Goal: Task Accomplishment & Management: Manage account settings

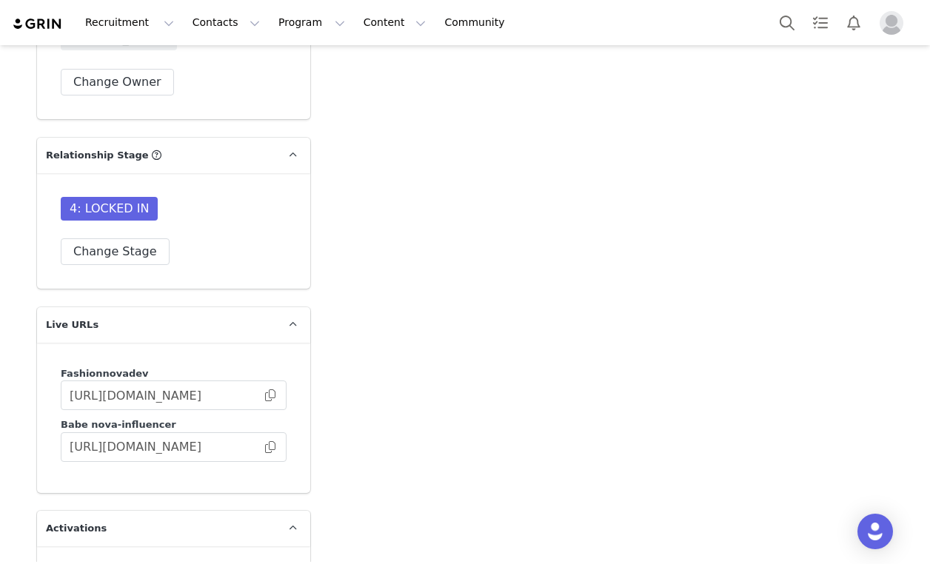
scroll to position [4980, 0]
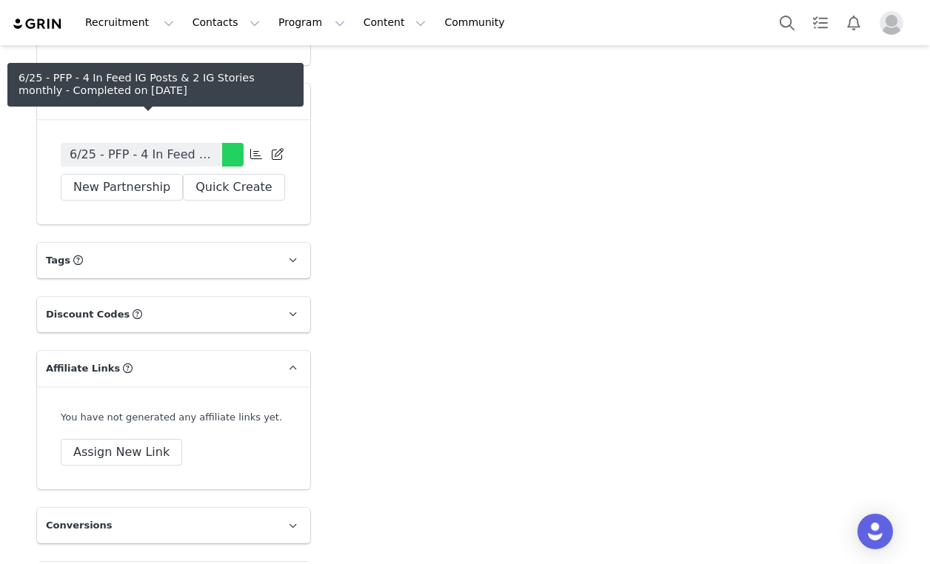
click at [167, 146] on span "6/25 - PFP - 4 In Feed IG Posts & 2 IG Stories monthly" at bounding box center [142, 155] width 144 height 18
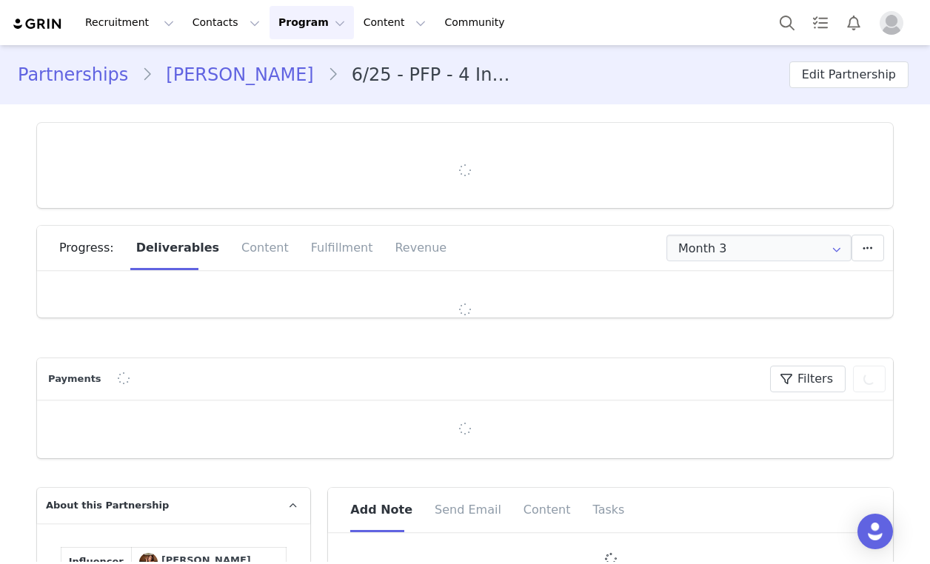
type input "+1 ([GEOGRAPHIC_DATA])"
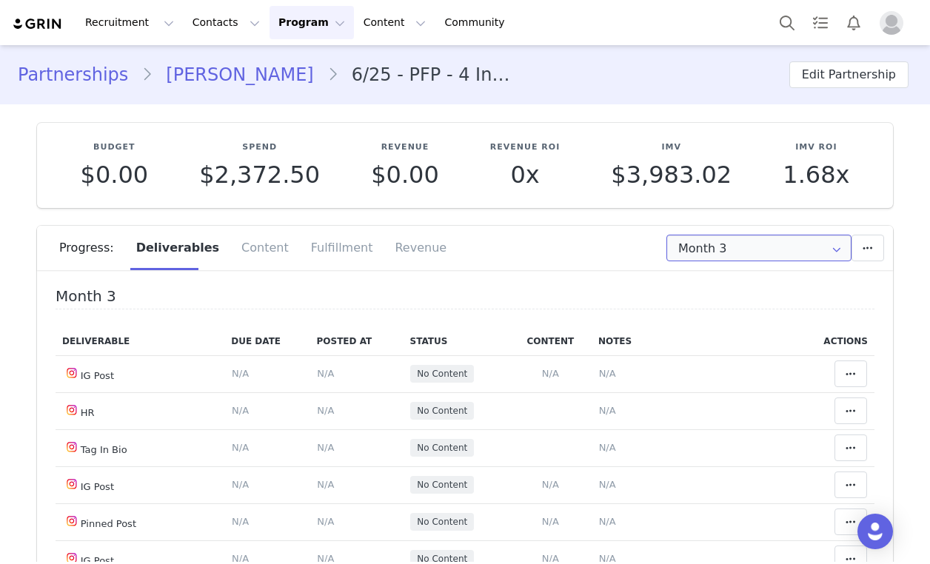
click at [802, 247] on input "Month 3" at bounding box center [758, 248] width 185 height 27
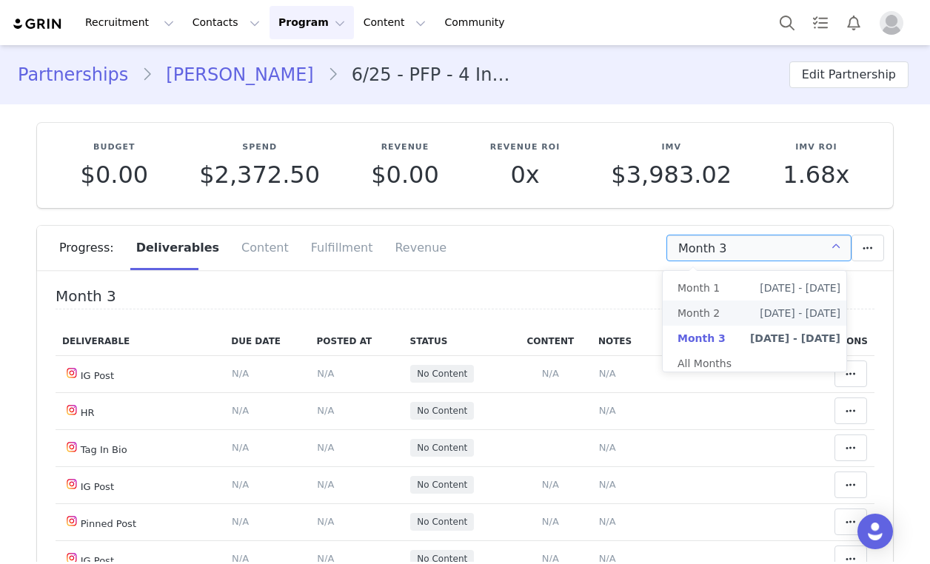
click at [777, 311] on span "[DATE] - [DATE]" at bounding box center [800, 313] width 81 height 25
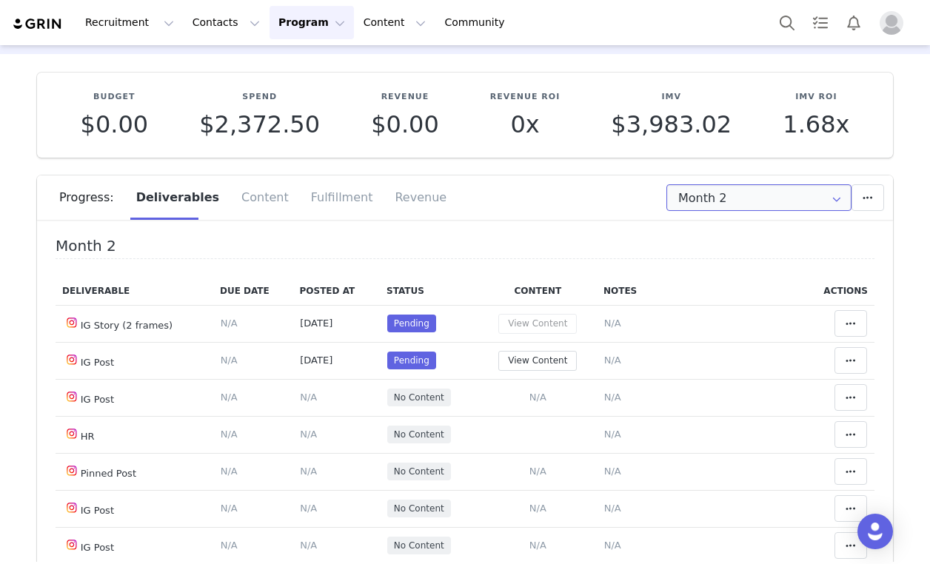
scroll to position [118, 0]
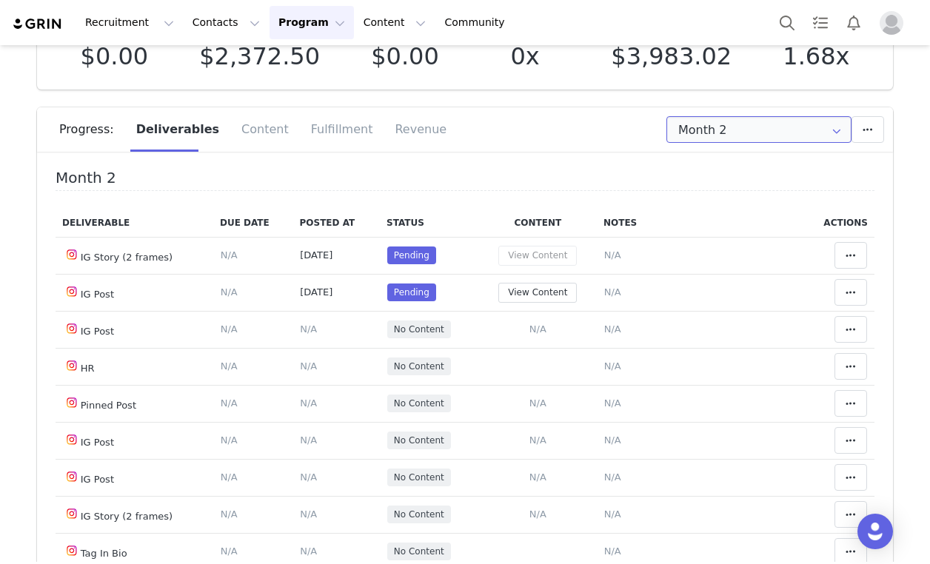
click at [743, 120] on input "Month 2" at bounding box center [758, 129] width 185 height 27
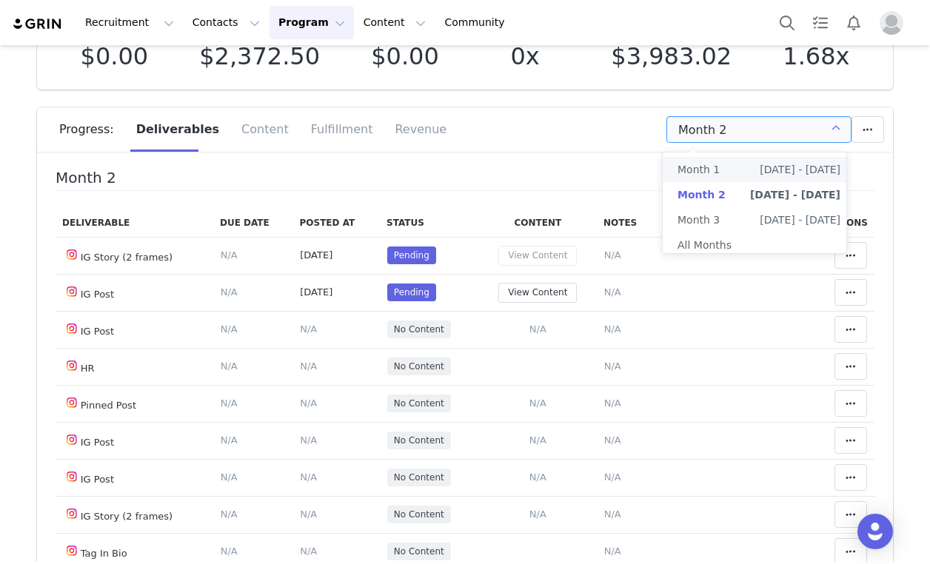
click at [771, 163] on span "[DATE] - [DATE]" at bounding box center [800, 169] width 81 height 25
type input "Month 1"
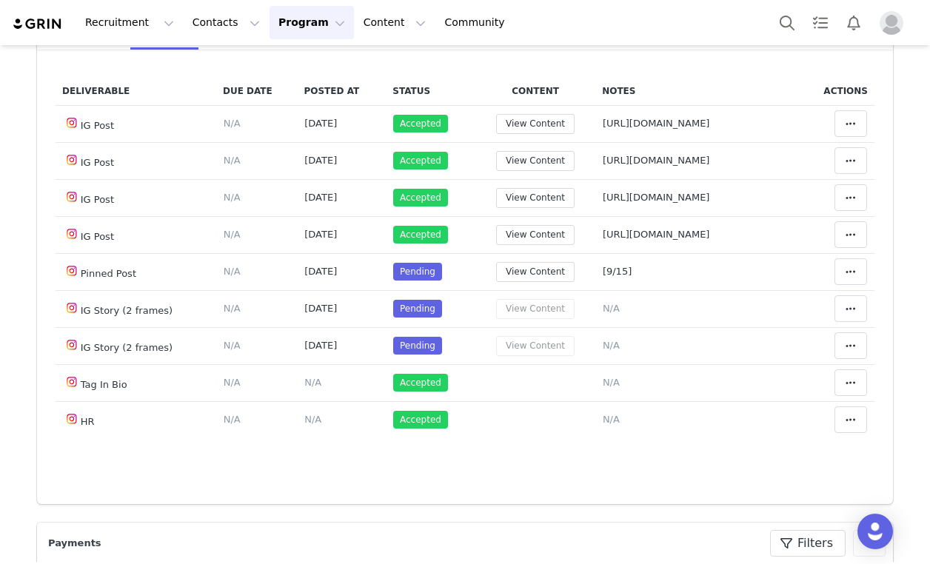
scroll to position [237, 0]
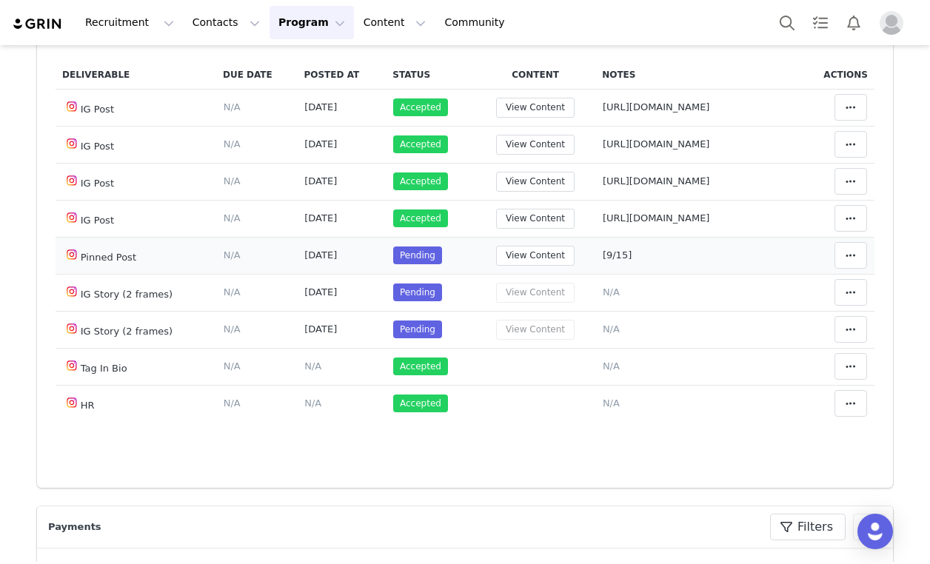
click at [603, 252] on span "[9/15]" at bounding box center [617, 254] width 29 height 11
type textarea "[9/15]"
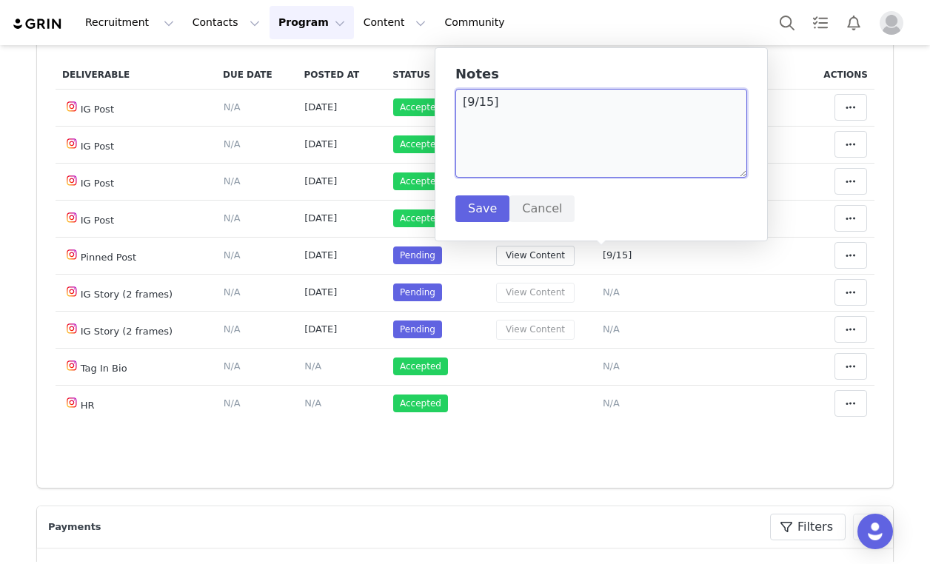
drag, startPoint x: 598, startPoint y: 154, endPoint x: 443, endPoint y: 100, distance: 163.9
click at [443, 100] on div "Notes [9/15] Save Cancel" at bounding box center [601, 144] width 333 height 194
click at [465, 228] on div "Notes Save Cancel" at bounding box center [601, 144] width 333 height 194
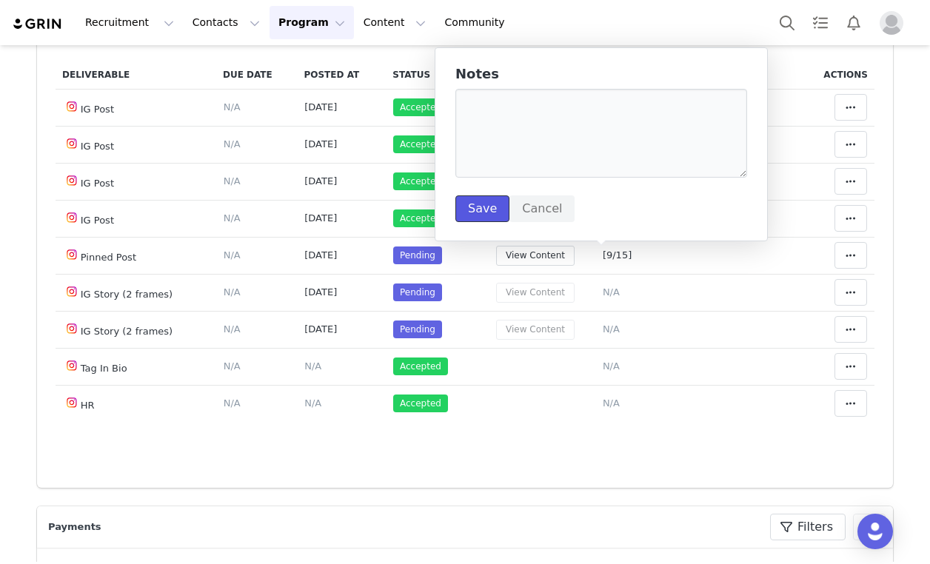
click at [480, 210] on button "Save" at bounding box center [482, 208] width 54 height 27
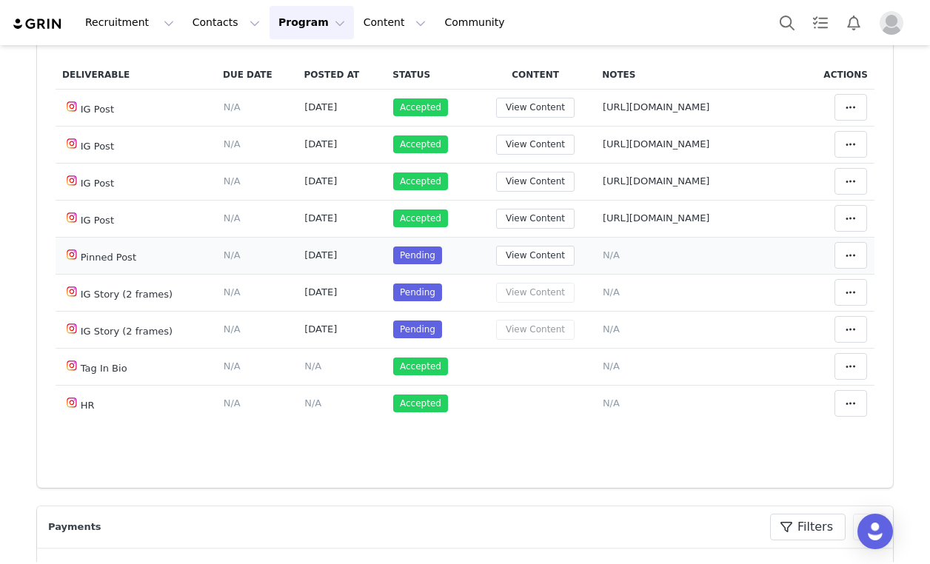
click at [858, 248] on td "Mark as Accepted Clear Status Reason for declining this deliverable Decline Mar…" at bounding box center [837, 255] width 74 height 37
click at [845, 255] on icon at bounding box center [850, 255] width 10 height 12
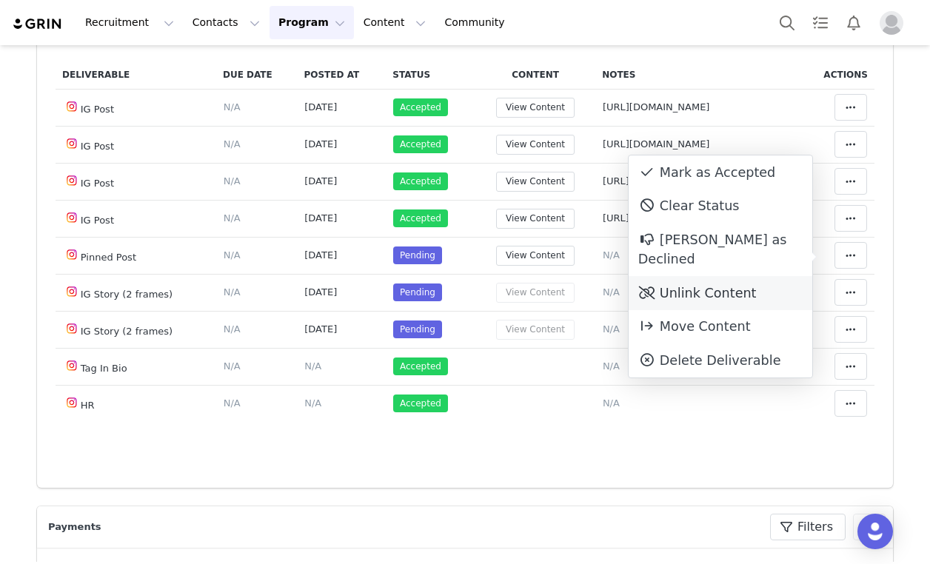
click at [731, 281] on div "Unlink Content" at bounding box center [721, 293] width 184 height 34
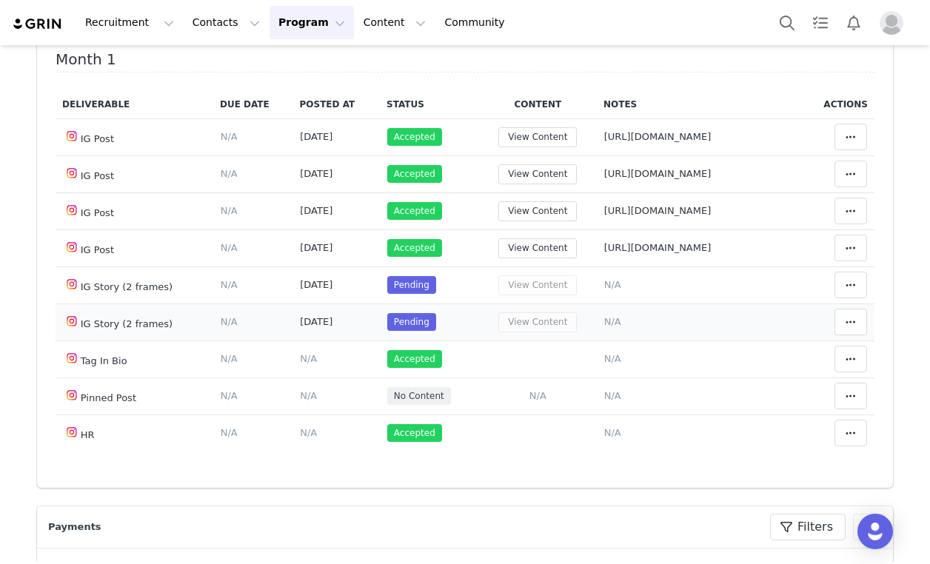
click at [604, 319] on span "N/A" at bounding box center [612, 321] width 17 height 11
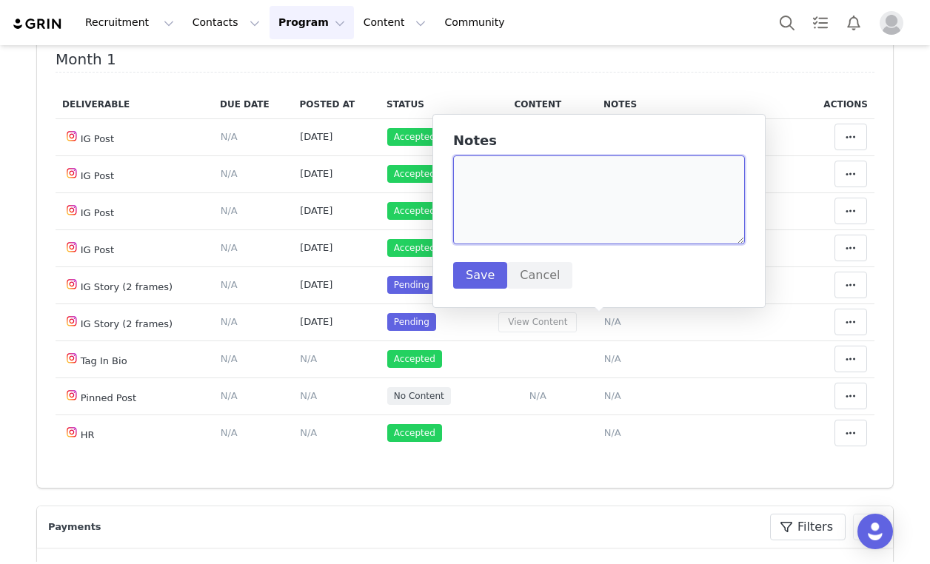
click at [586, 227] on textarea at bounding box center [599, 199] width 292 height 89
type textarea "[9/29]"
click at [478, 285] on button "Save" at bounding box center [480, 275] width 54 height 27
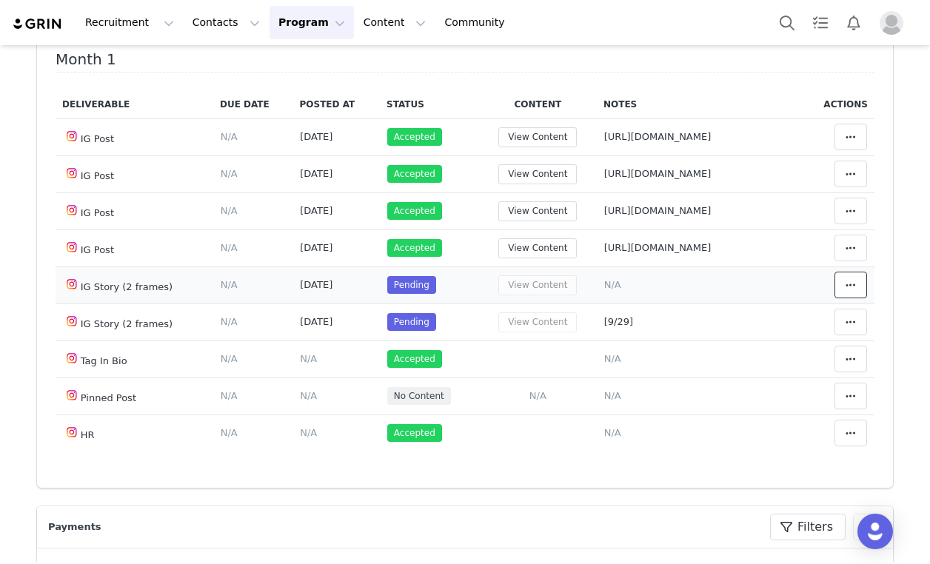
click at [846, 280] on span at bounding box center [851, 285] width 18 height 18
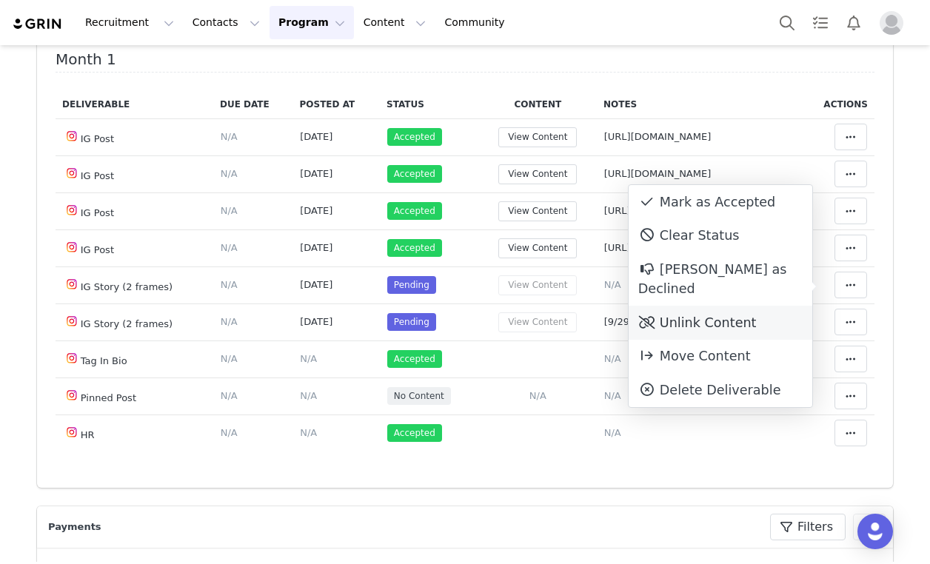
click at [751, 306] on div "Unlink Content" at bounding box center [721, 323] width 184 height 34
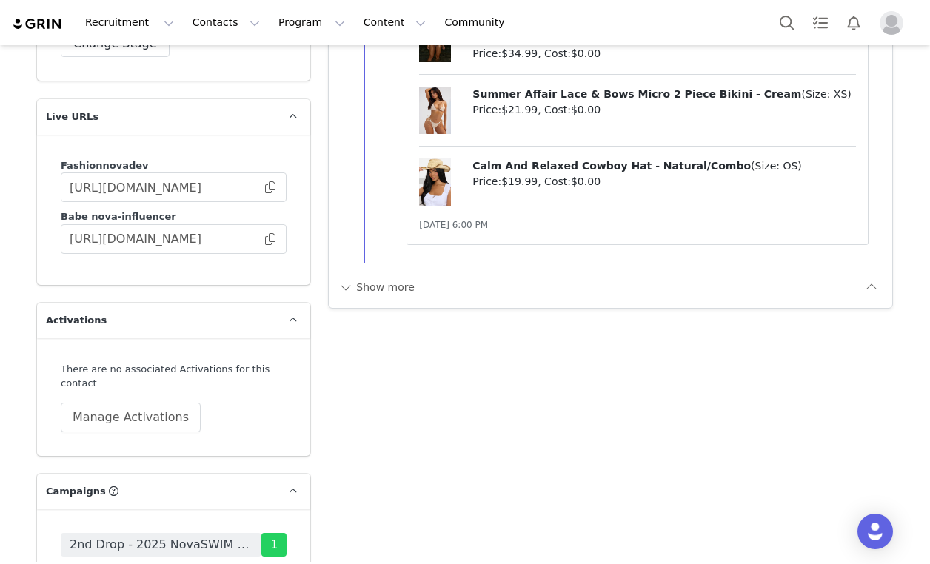
scroll to position [4663, 0]
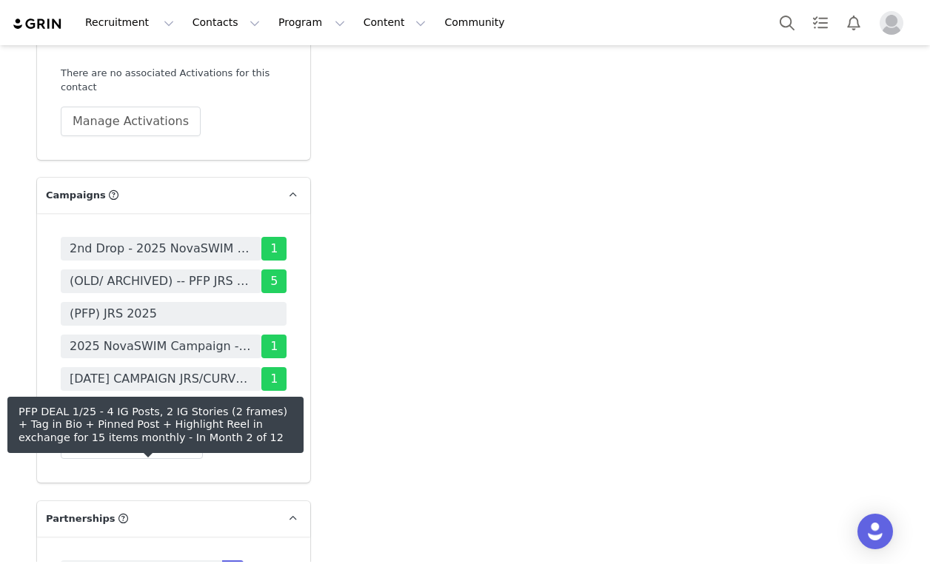
click at [127, 563] on span "PFP DEAL 1/25 - 4 IG Posts, 2 IG Stories (2 frames) + Tag in Bio + Pinned Post …" at bounding box center [142, 572] width 144 height 18
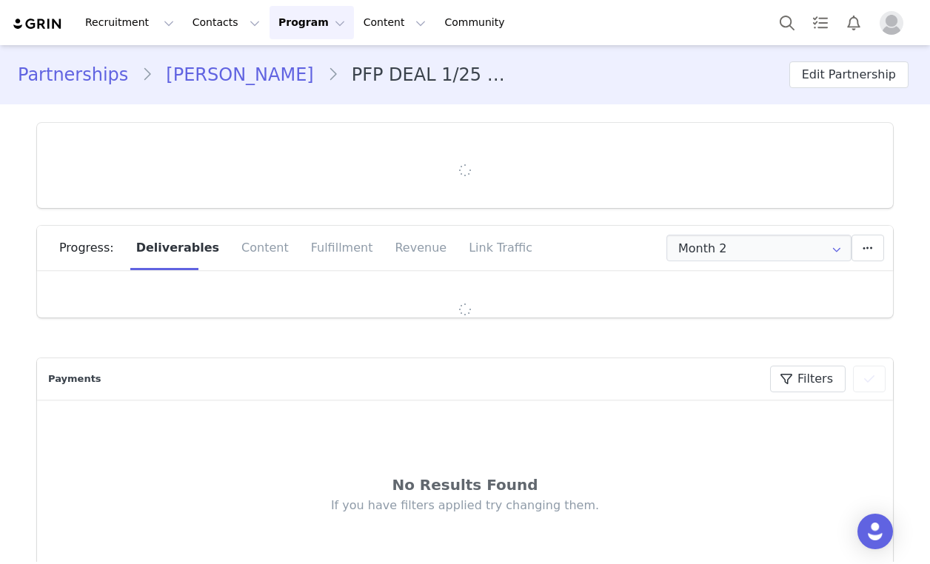
type input "+34 ([GEOGRAPHIC_DATA])"
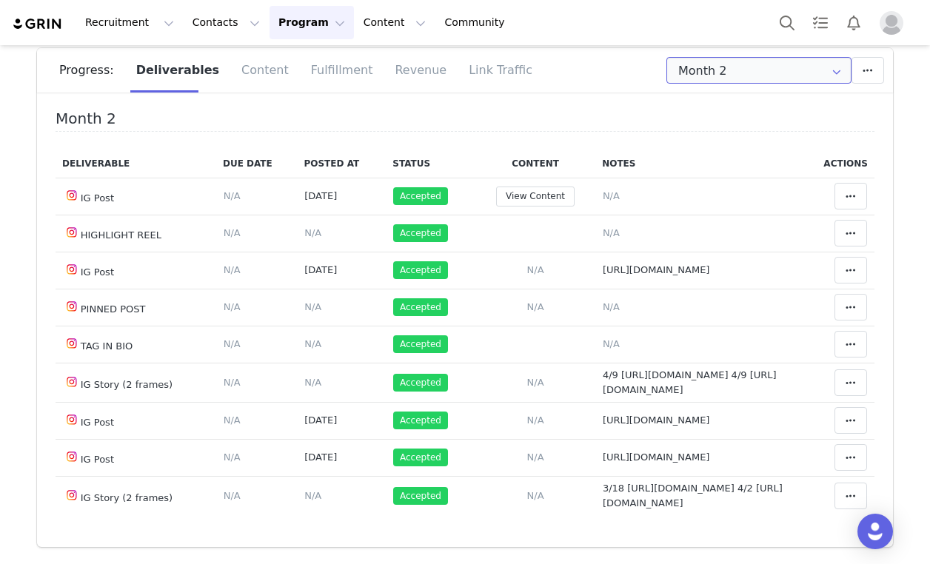
click at [802, 77] on input "Month 2" at bounding box center [758, 70] width 185 height 27
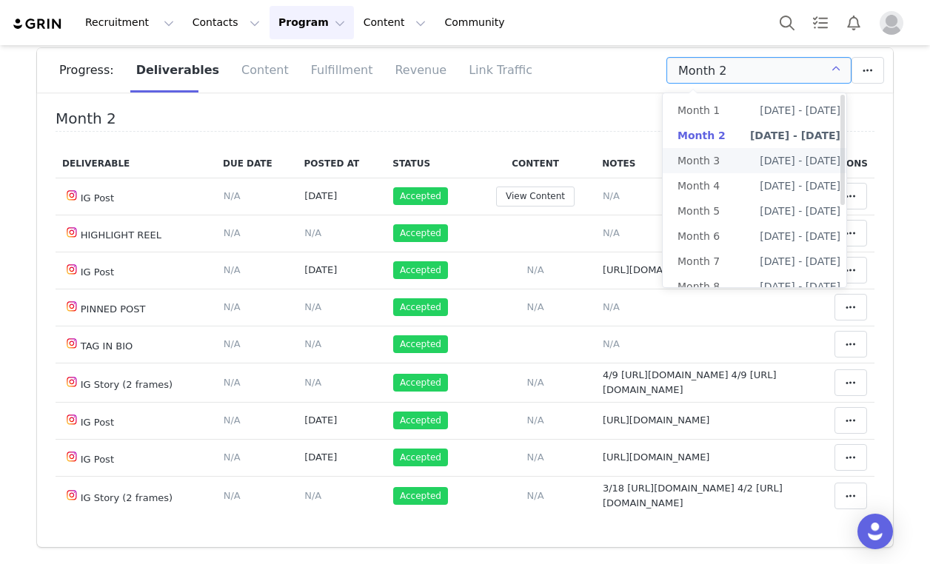
click at [791, 164] on span "[DATE] - [DATE]" at bounding box center [800, 160] width 81 height 25
type input "Month 3"
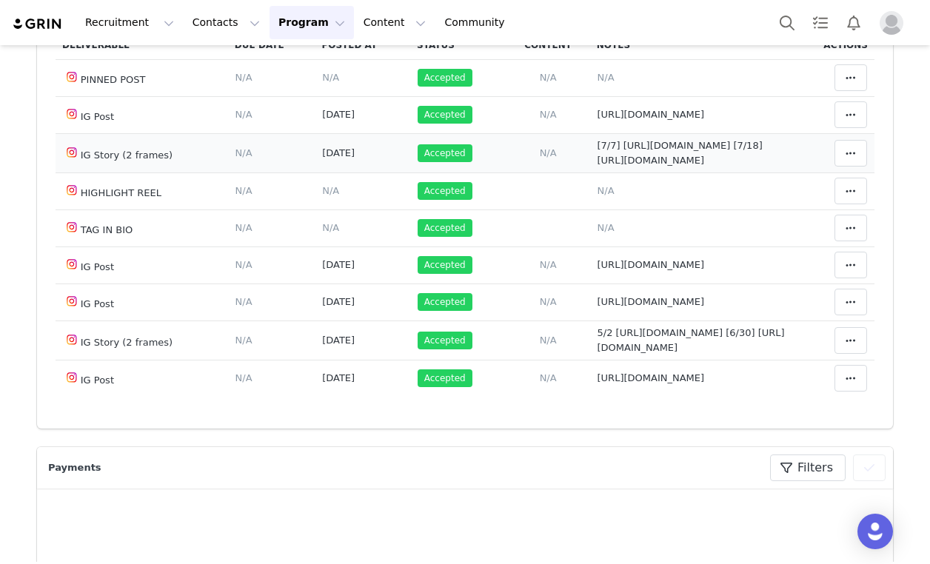
scroll to position [118, 0]
